Goal: Information Seeking & Learning: Learn about a topic

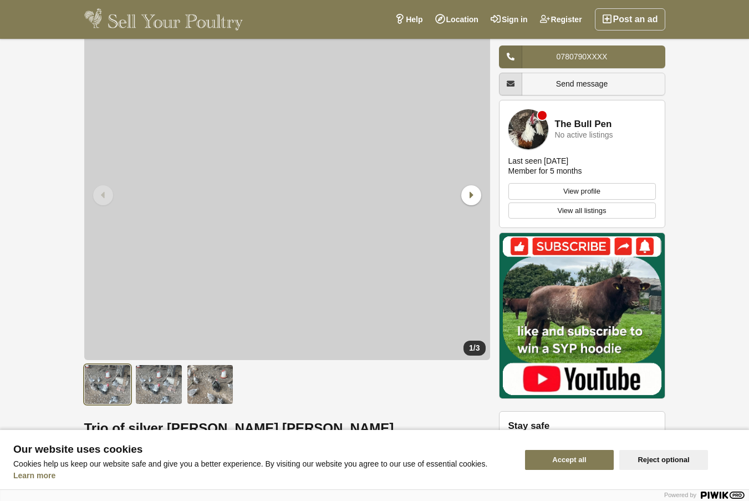
scroll to position [62, 0]
click at [653, 459] on button "Reject optional" at bounding box center [663, 460] width 89 height 20
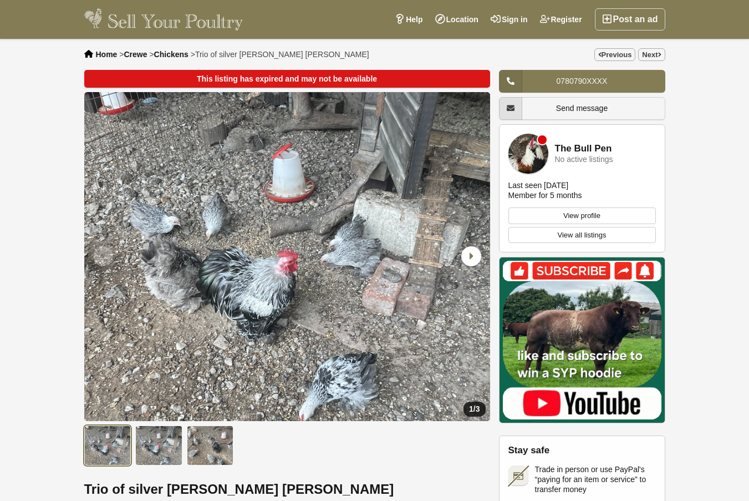
scroll to position [0, 0]
click at [139, 55] on span "Crewe" at bounding box center [135, 54] width 23 height 9
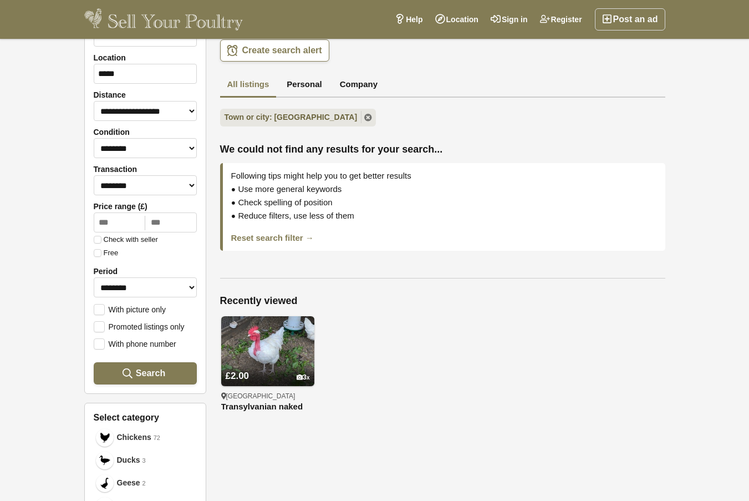
scroll to position [64, 0]
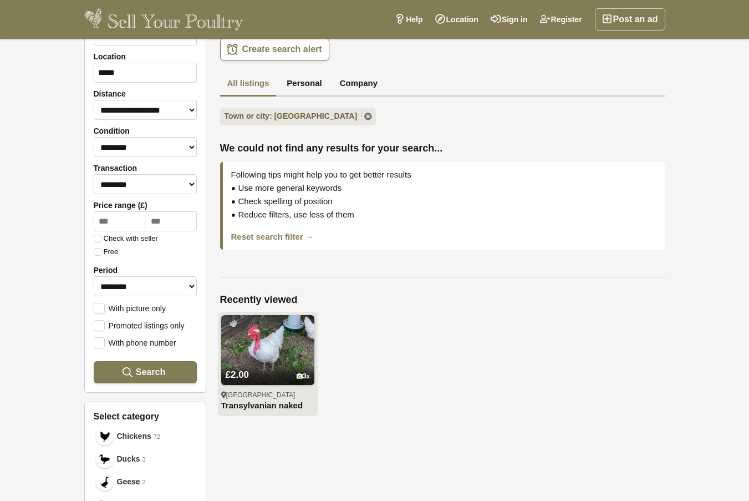
click at [252, 343] on img at bounding box center [267, 350] width 93 height 70
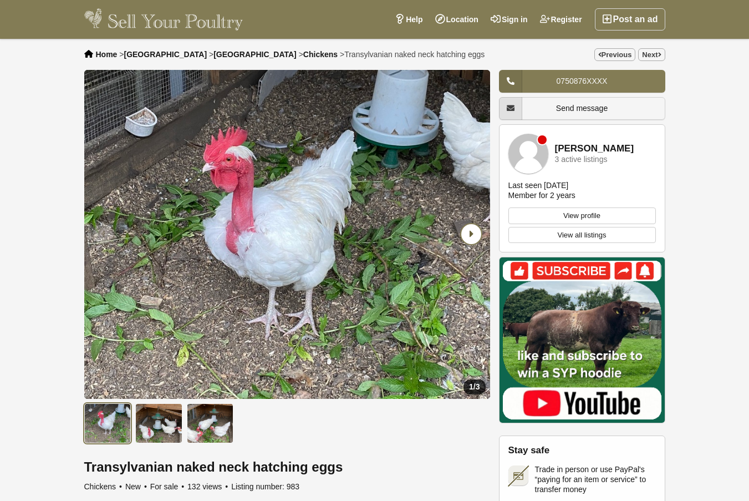
click at [471, 236] on icon "Next slide" at bounding box center [471, 234] width 20 height 20
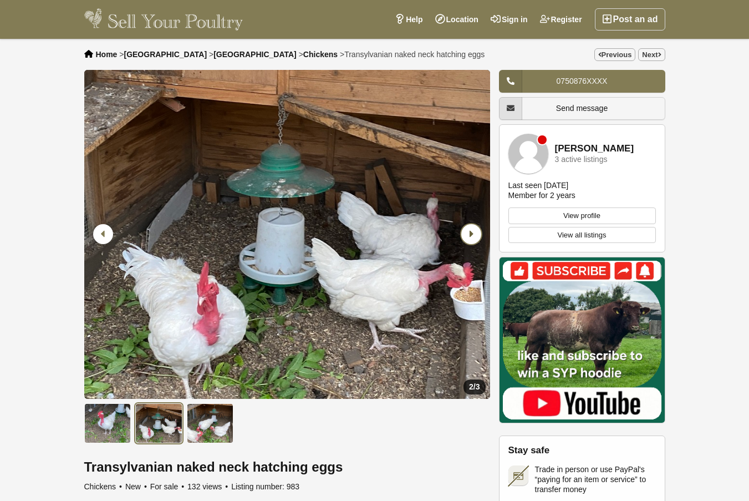
click at [471, 236] on icon "Next slide" at bounding box center [471, 234] width 20 height 20
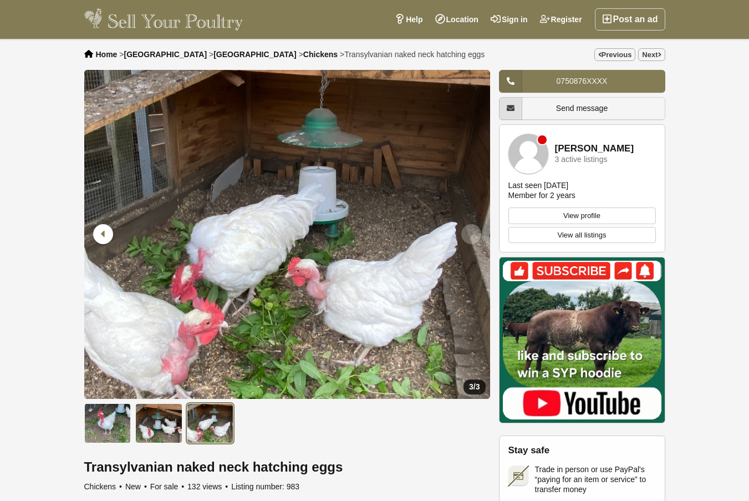
click at [146, 54] on span "[GEOGRAPHIC_DATA]" at bounding box center [165, 54] width 83 height 9
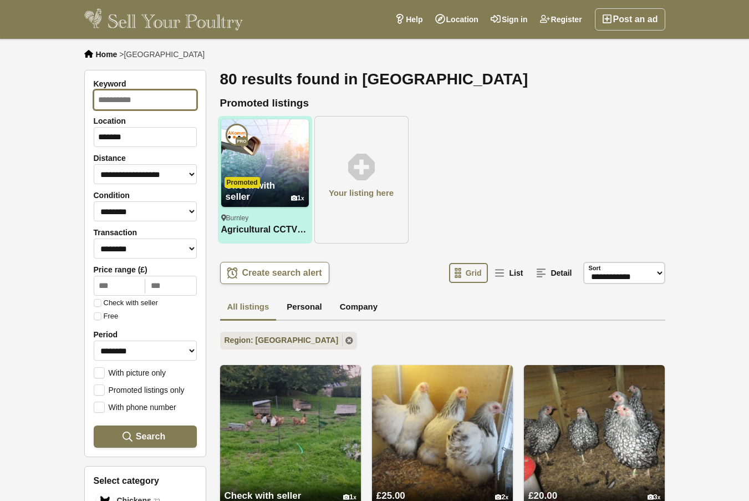
click at [147, 99] on input "Keyword" at bounding box center [145, 100] width 103 height 20
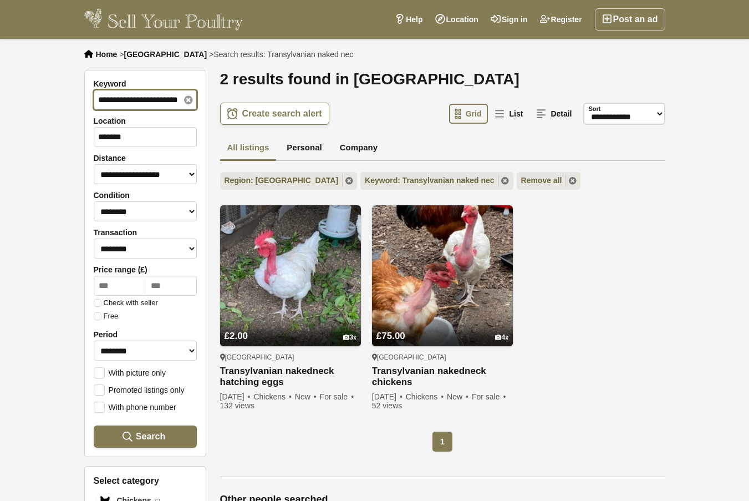
type input "**********"
click at [145, 433] on button "Search" at bounding box center [145, 436] width 103 height 22
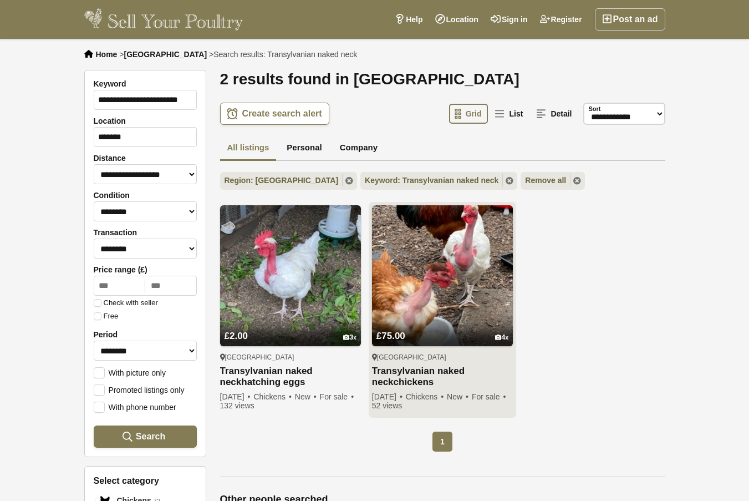
click at [406, 349] on div "[GEOGRAPHIC_DATA] Transylvanian naked neck chickens Large Transylvanian naked n…" at bounding box center [442, 380] width 141 height 68
click at [409, 325] on link "£75.00 4" at bounding box center [442, 327] width 141 height 37
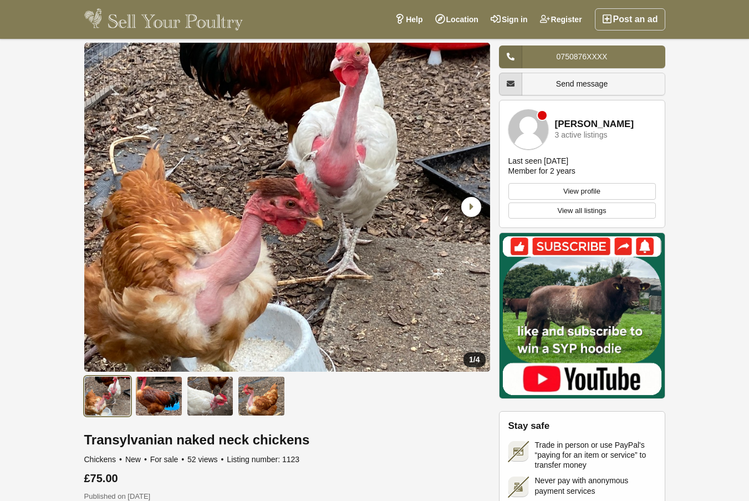
scroll to position [25, 0]
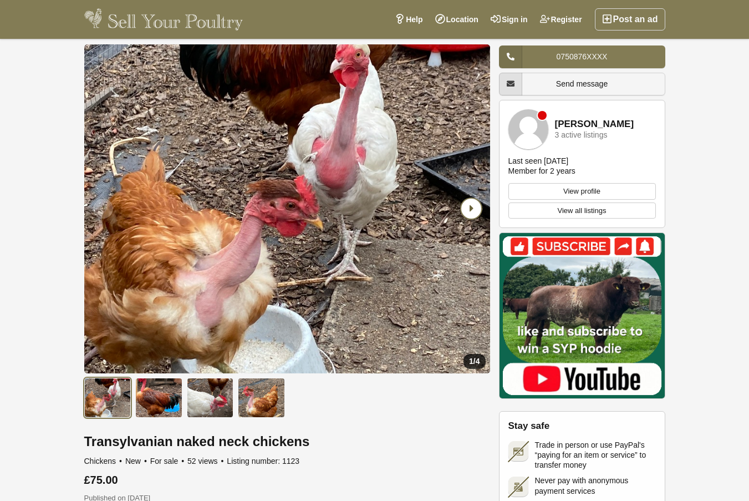
click at [472, 210] on icon "Next slide" at bounding box center [471, 208] width 20 height 20
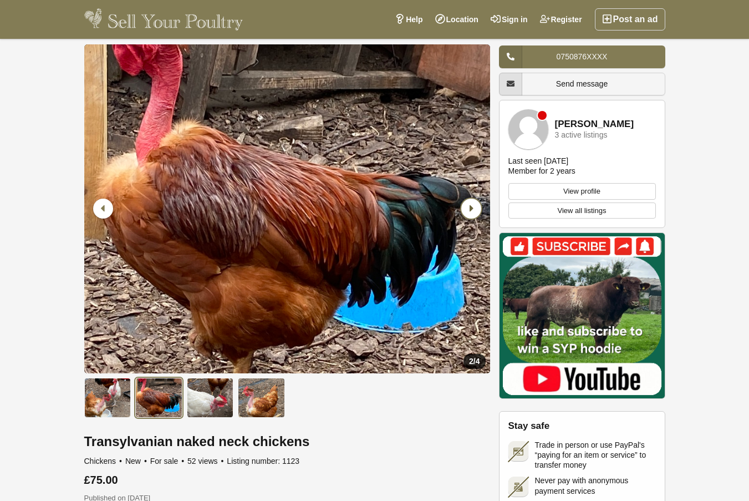
click at [472, 210] on icon "Next slide" at bounding box center [471, 208] width 20 height 20
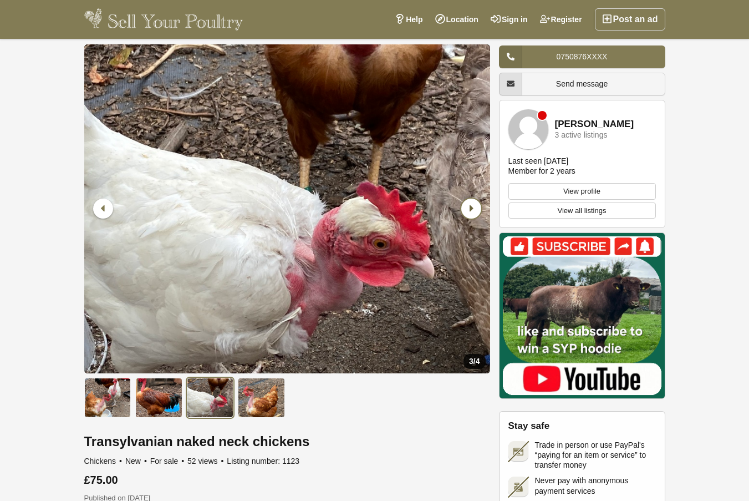
click at [472, 210] on icon "Next slide" at bounding box center [471, 208] width 20 height 20
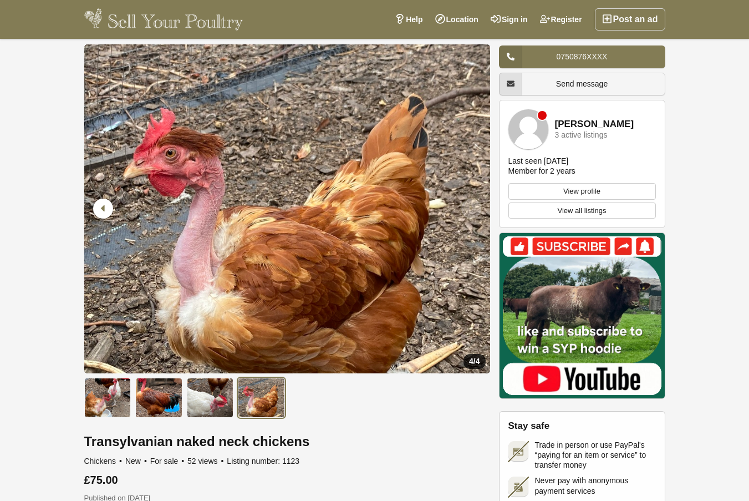
click at [472, 210] on icon "Next slide" at bounding box center [471, 208] width 20 height 20
click at [113, 211] on icon "Previous slide" at bounding box center [103, 208] width 20 height 20
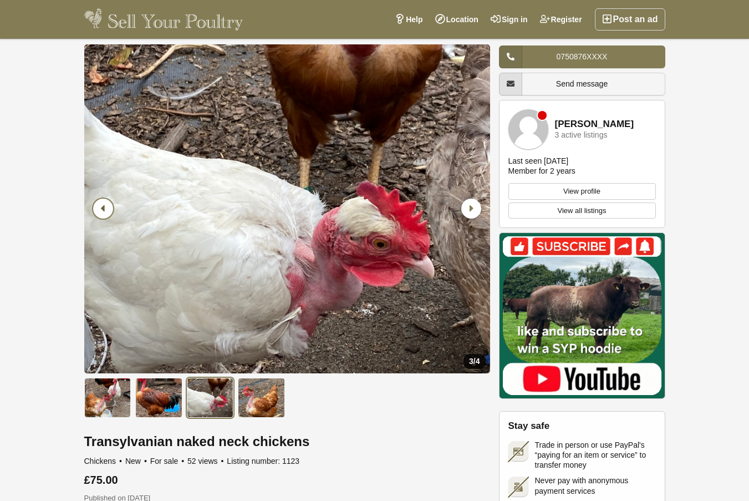
click at [113, 211] on icon "Previous slide" at bounding box center [103, 208] width 20 height 20
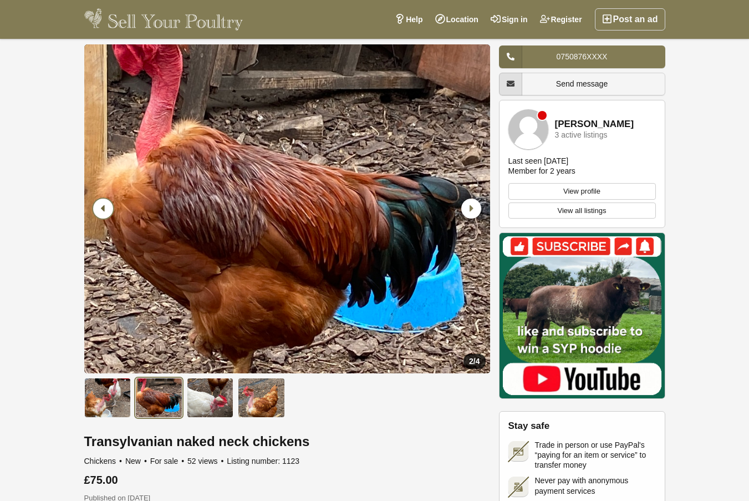
click at [113, 212] on icon "Previous slide" at bounding box center [103, 208] width 20 height 20
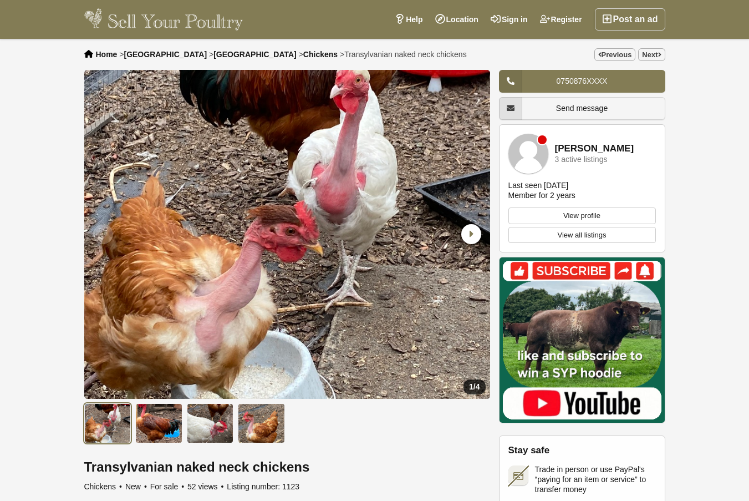
scroll to position [0, 0]
click at [547, 236] on link "View all listings" at bounding box center [581, 235] width 147 height 17
